Goal: Task Accomplishment & Management: Complete application form

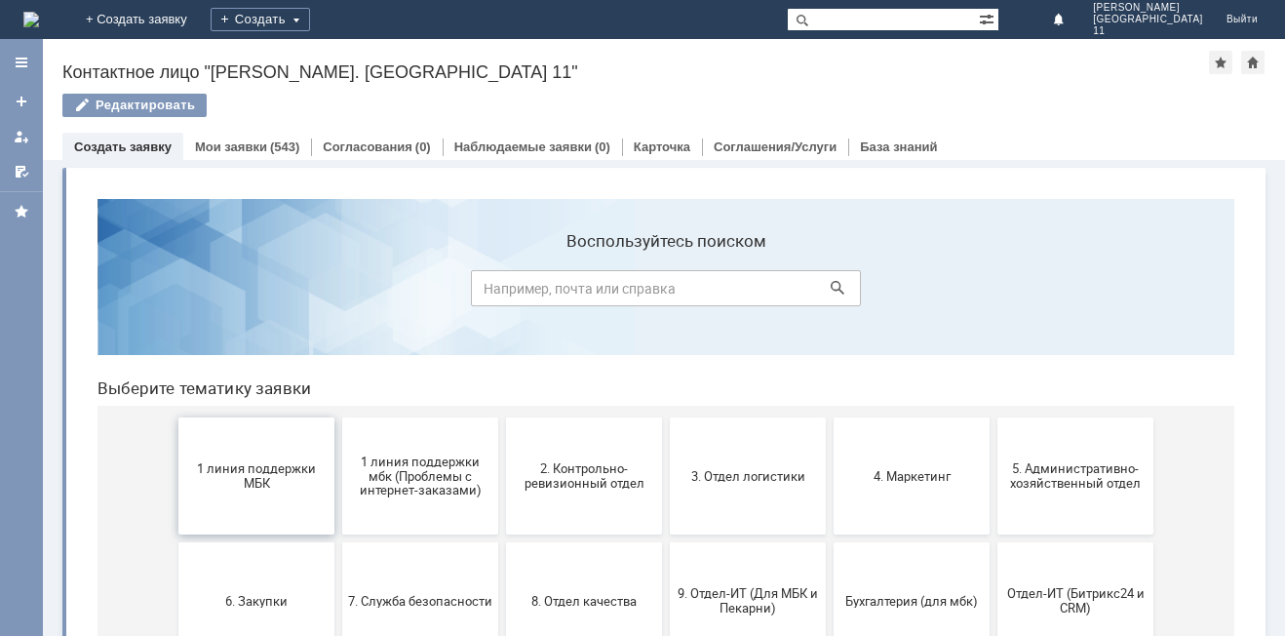
click at [276, 506] on button "1 линия поддержки МБК" at bounding box center [256, 475] width 156 height 117
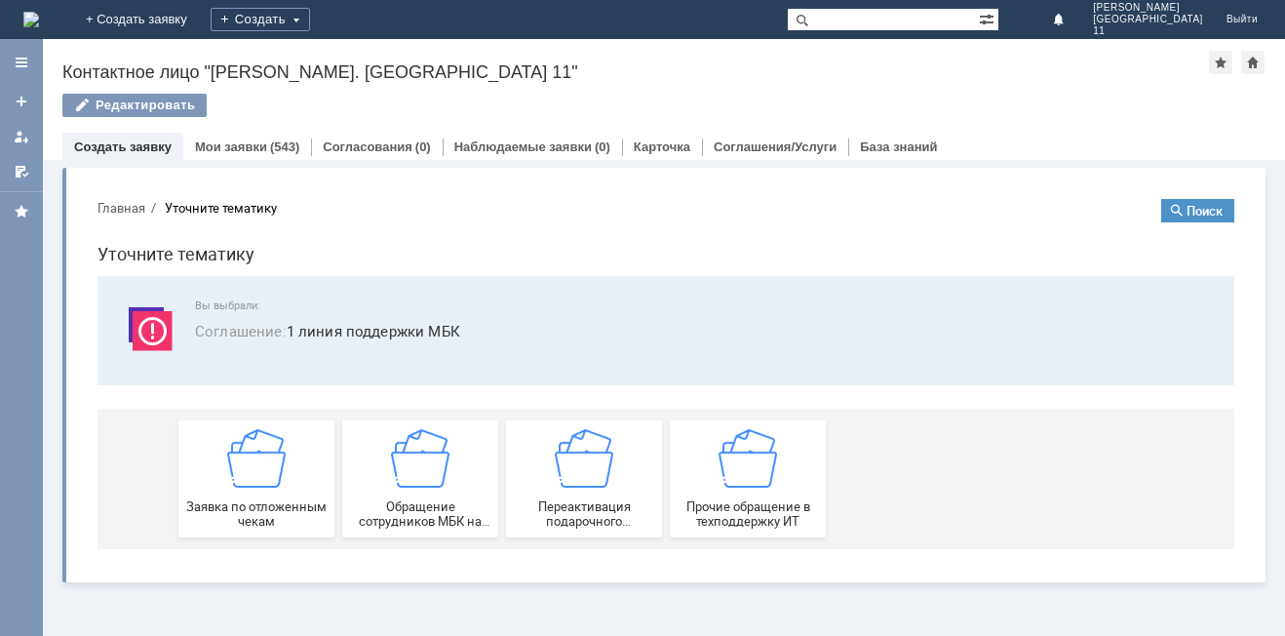
click at [276, 506] on span "Заявка по отложенным чекам" at bounding box center [256, 513] width 144 height 29
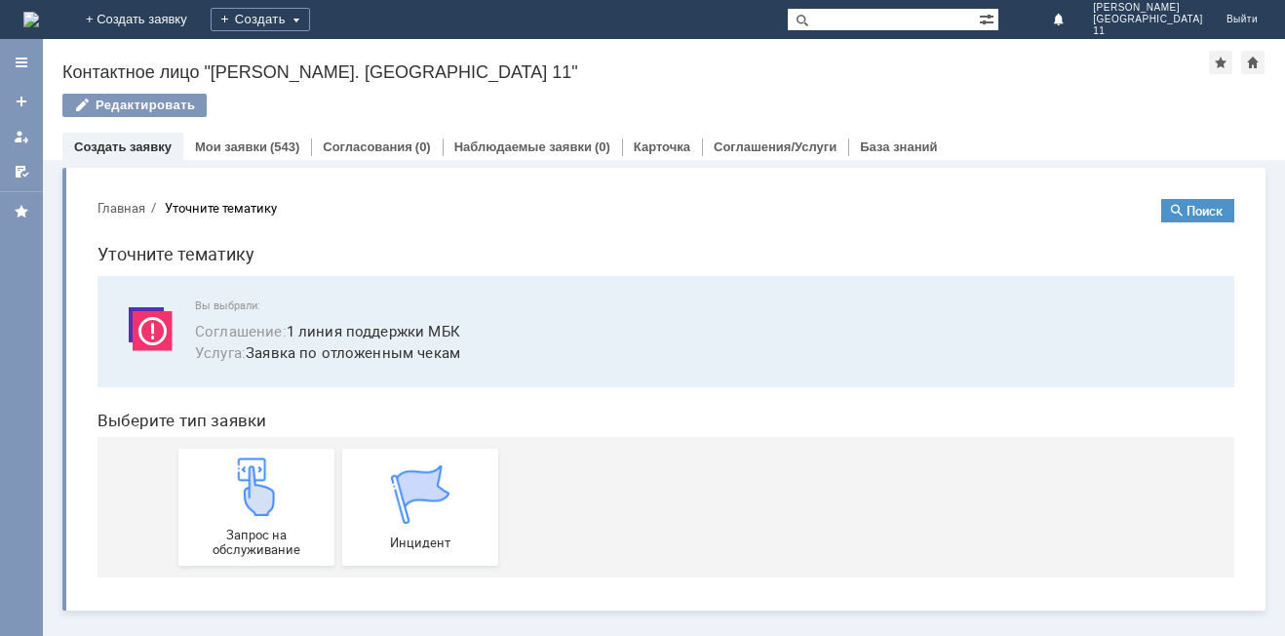
click at [276, 506] on img at bounding box center [256, 486] width 58 height 58
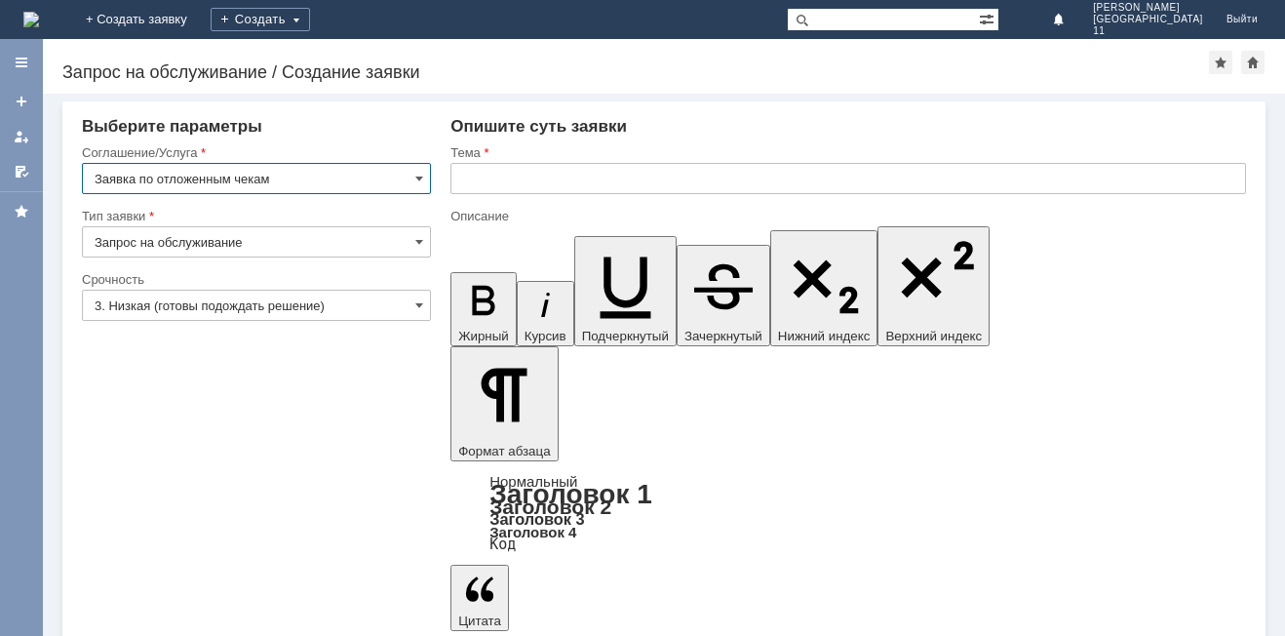
click at [527, 172] on input "text" at bounding box center [848, 178] width 796 height 31
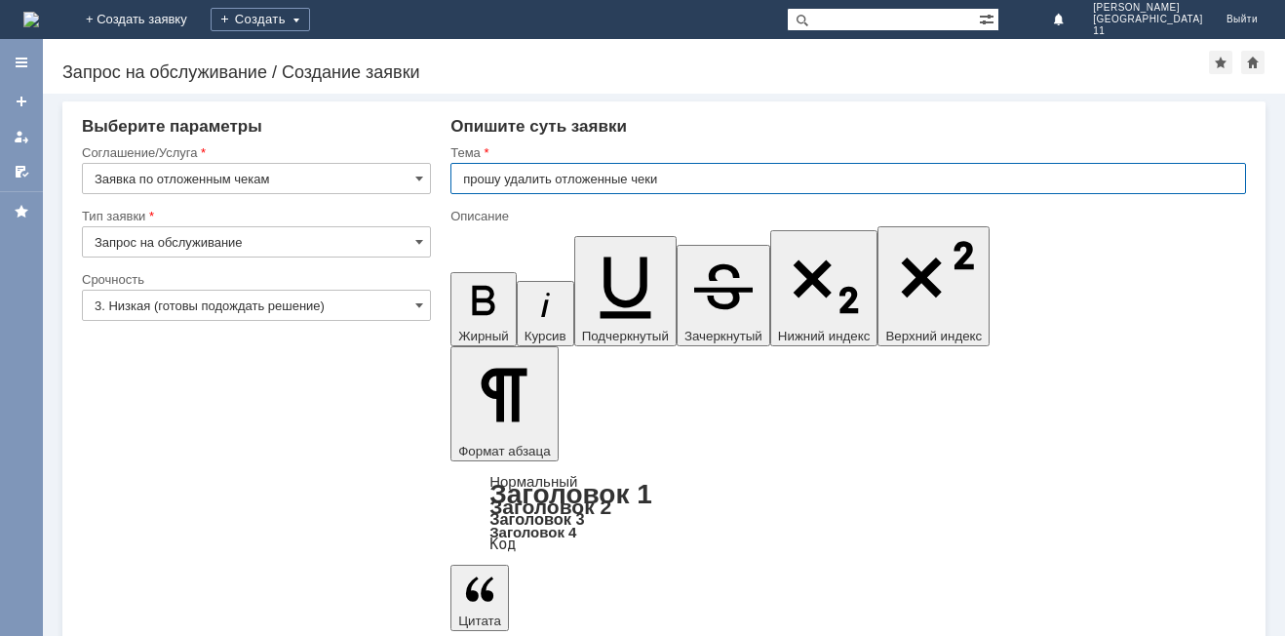
type input "прошу удалить отложенные чеки"
click at [655, 170] on input "прошу удалить отложенные чеки" at bounding box center [848, 178] width 796 height 31
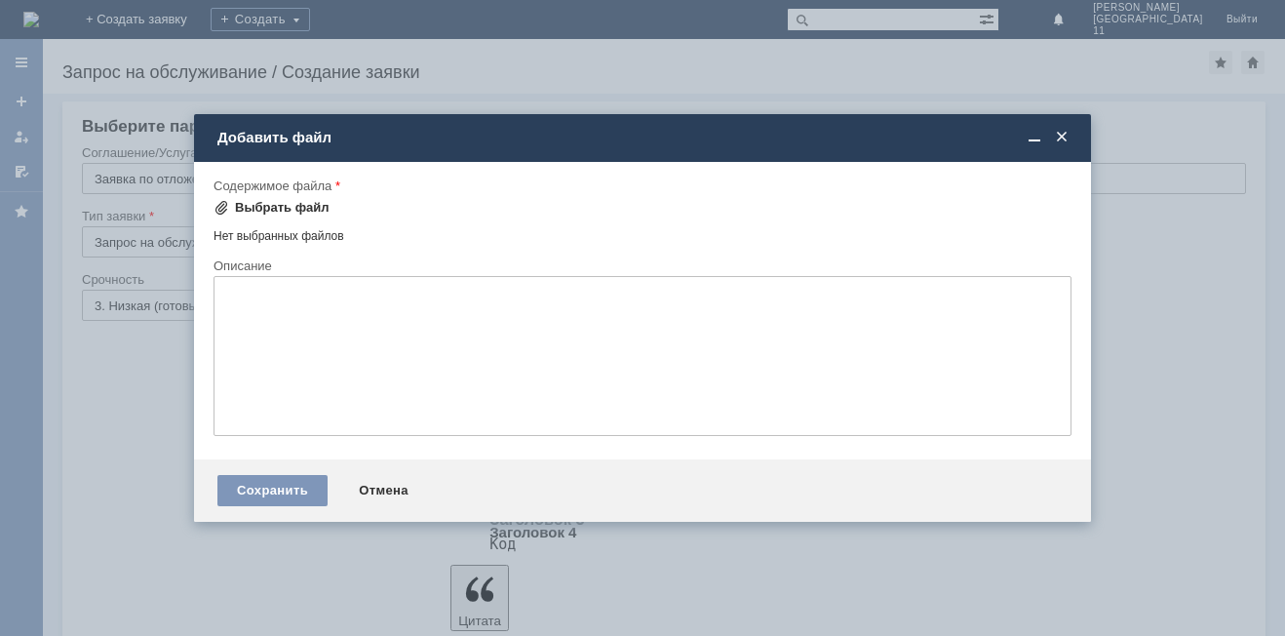
click at [270, 204] on div "Выбрать файл" at bounding box center [282, 208] width 95 height 16
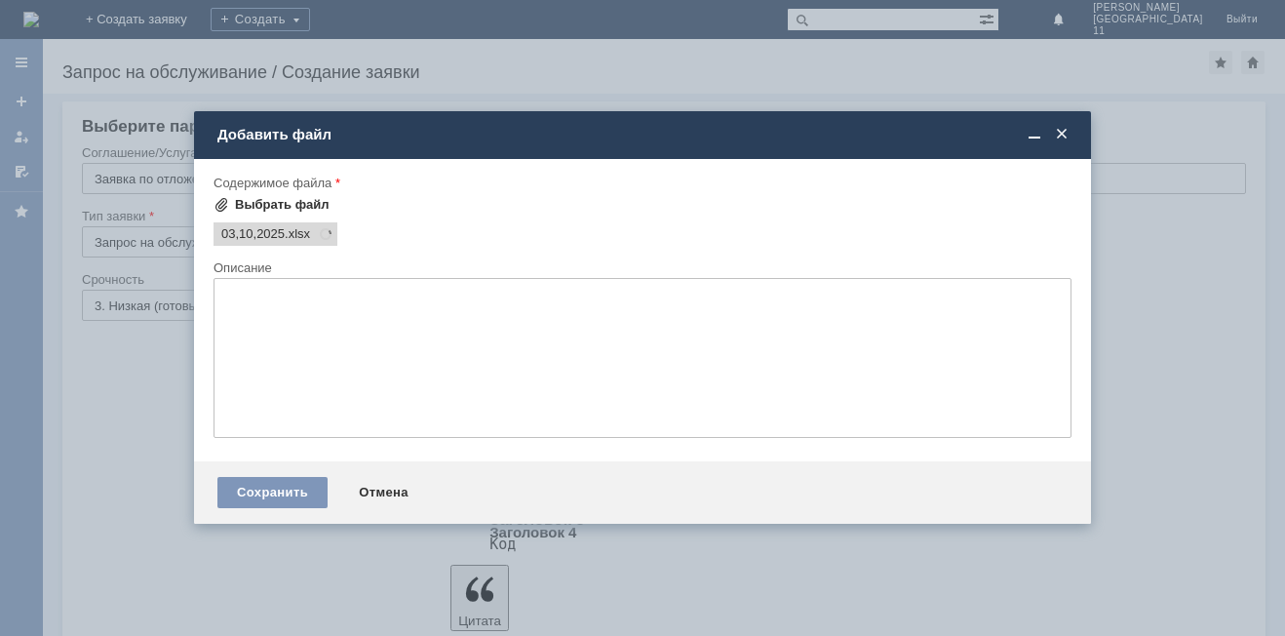
scroll to position [0, 0]
click at [287, 495] on div "Сохранить" at bounding box center [272, 492] width 110 height 31
